Goal: Register for event/course

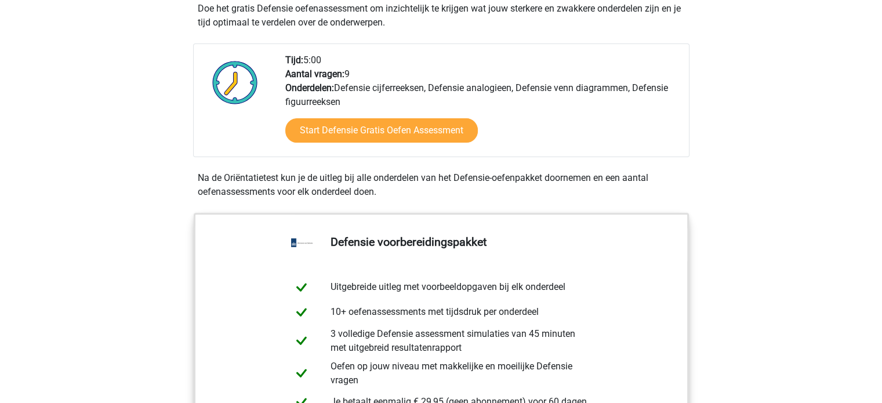
scroll to position [371, 0]
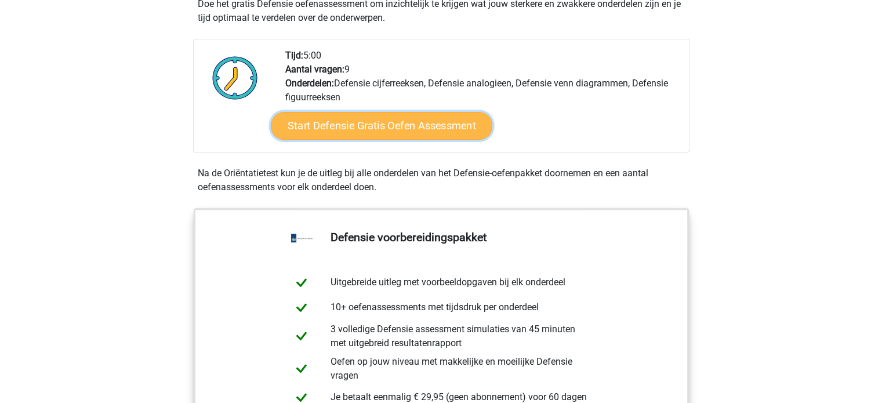
click at [357, 133] on link "Start Defensie Gratis Oefen Assessment" at bounding box center [381, 126] width 221 height 28
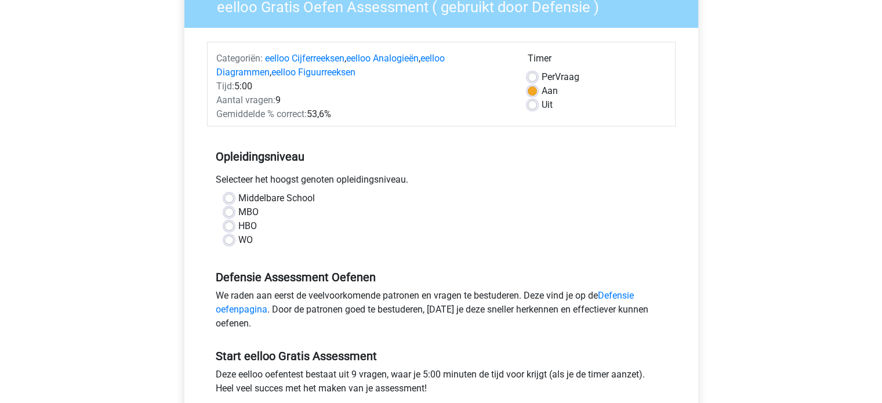
scroll to position [209, 0]
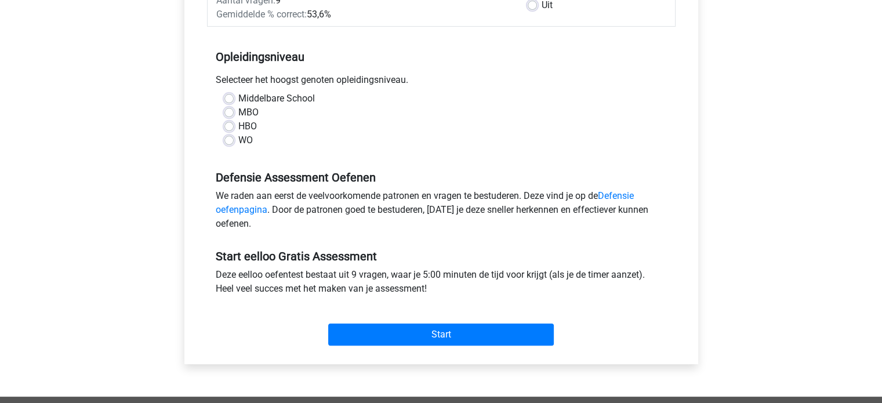
click at [302, 97] on label "Middelbare School" at bounding box center [276, 99] width 77 height 14
click at [234, 97] on input "Middelbare School" at bounding box center [228, 98] width 9 height 12
radio input "true"
